Goal: Task Accomplishment & Management: Complete application form

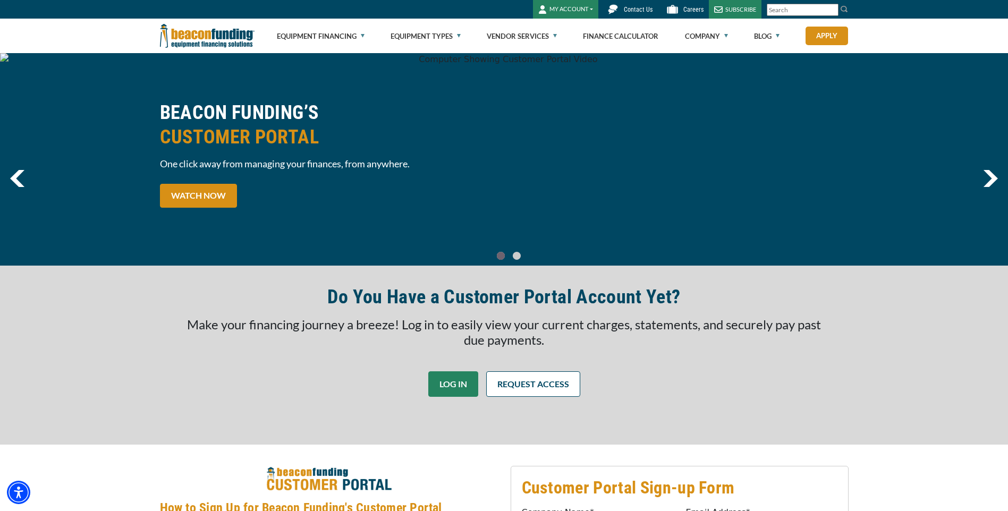
click at [445, 377] on link "LOG IN" at bounding box center [453, 384] width 50 height 26
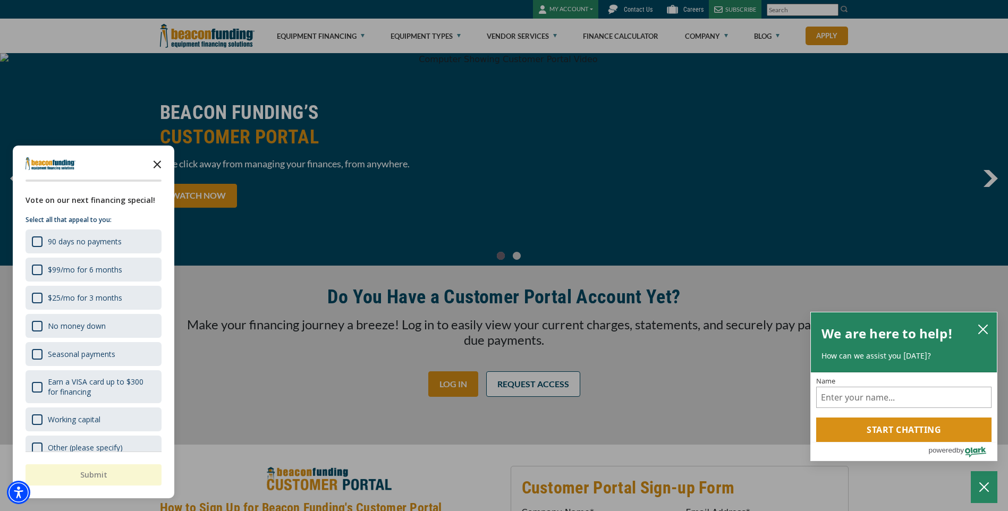
click at [160, 163] on icon "Close the survey" at bounding box center [157, 163] width 21 height 21
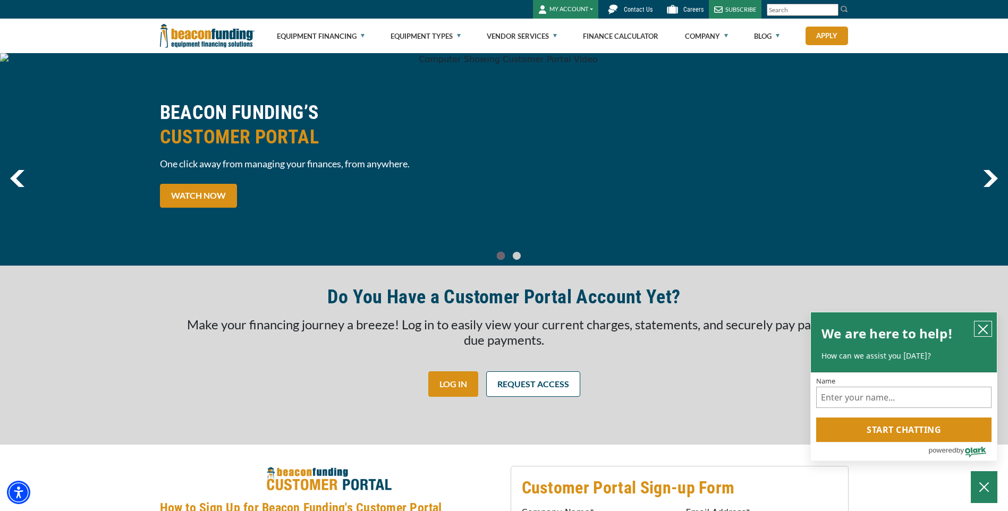
click at [982, 326] on icon "close chatbox" at bounding box center [983, 329] width 11 height 11
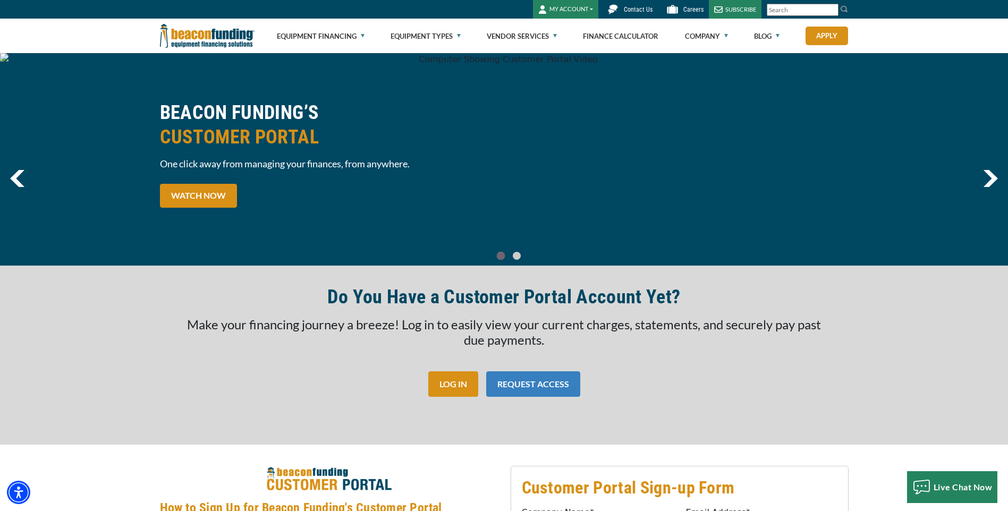
click at [546, 382] on link "REQUEST ACCESS" at bounding box center [533, 384] width 94 height 26
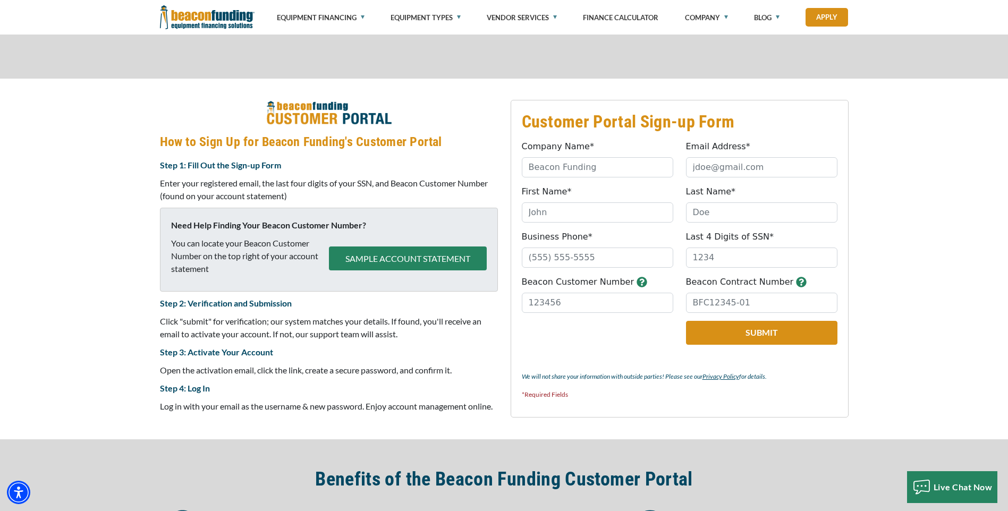
scroll to position [424, 0]
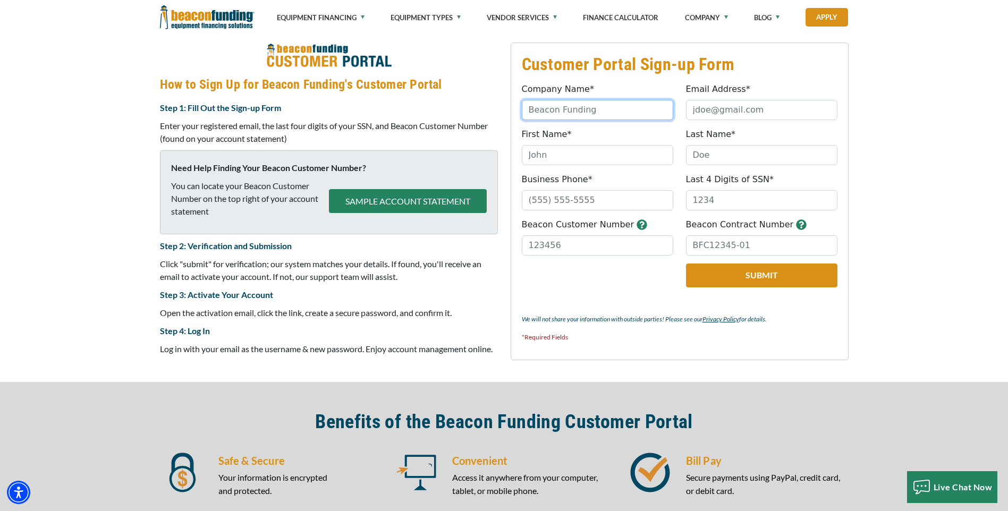
click at [559, 113] on input "Company Name*" at bounding box center [597, 110] width 151 height 20
type input "AlphaDawg Sports - [PERSON_NAME][GEOGRAPHIC_DATA]"
type input "[EMAIL_ADDRESS][DOMAIN_NAME]"
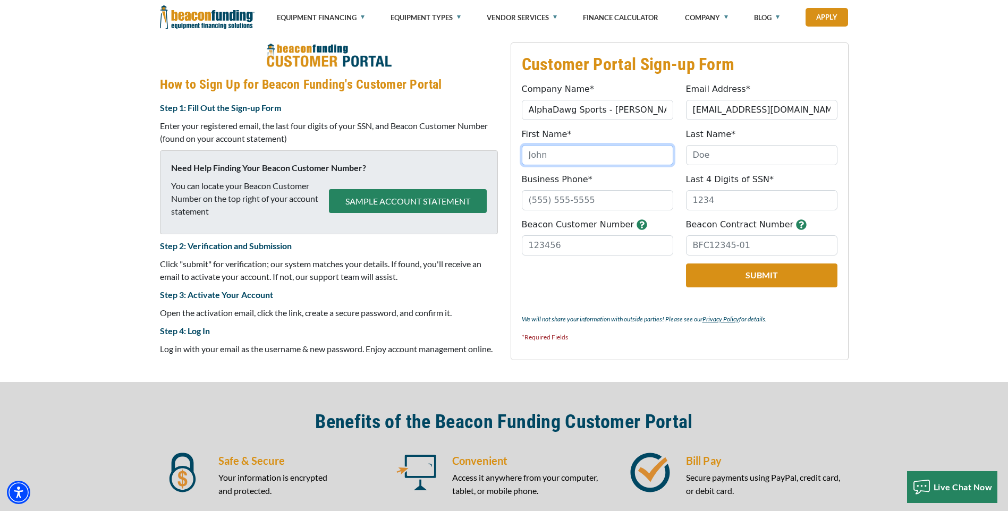
type input "[PERSON_NAME]"
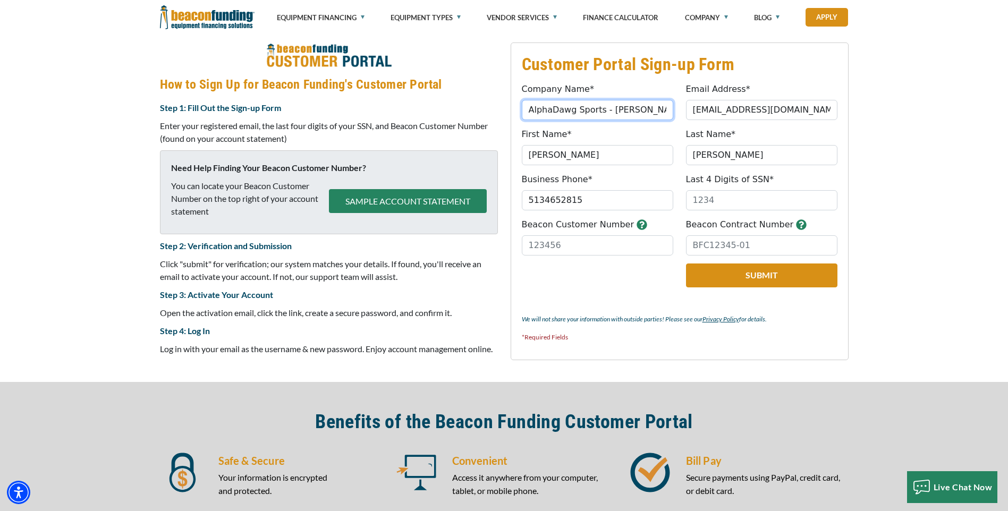
type input "[PHONE_NUMBER]"
drag, startPoint x: 731, startPoint y: 200, endPoint x: 641, endPoint y: 200, distance: 89.8
click at [641, 200] on div "Business Phone* [PHONE_NUMBER] Please provide valid phone number. Last 4 Digits…" at bounding box center [679, 191] width 328 height 37
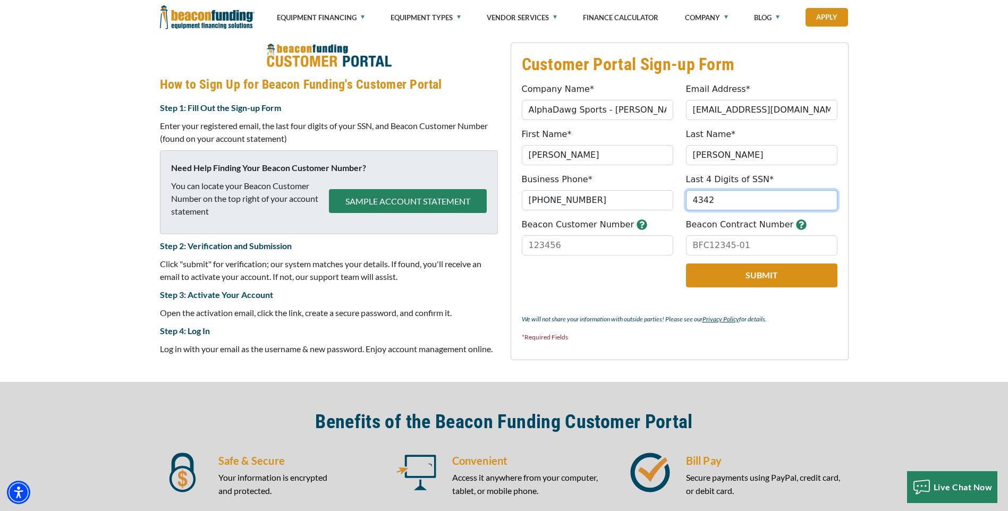
type input "4342"
click at [563, 240] on input "Beacon Customer Number" at bounding box center [597, 245] width 151 height 20
paste input "74841"
type input "74841"
click at [751, 278] on button "Submit" at bounding box center [761, 276] width 151 height 24
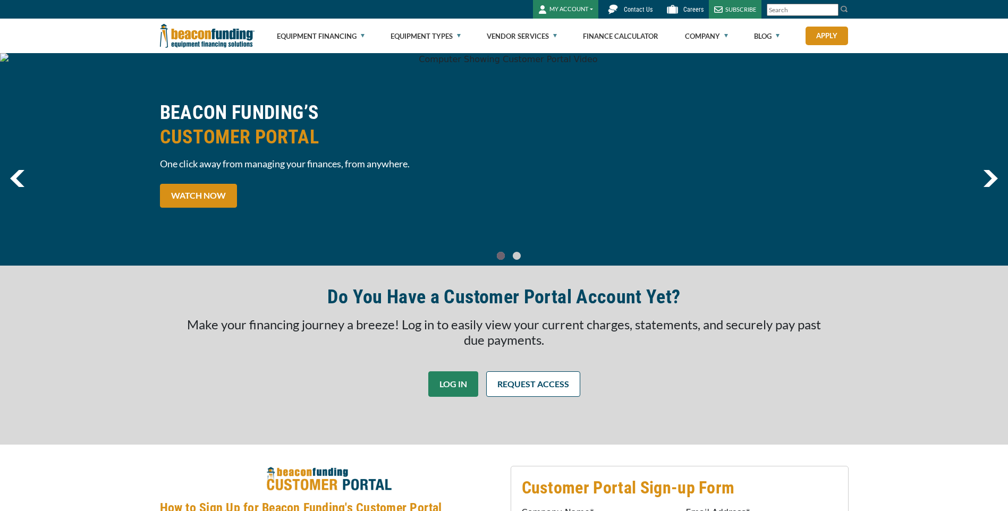
click at [460, 385] on link "LOG IN" at bounding box center [453, 384] width 50 height 26
